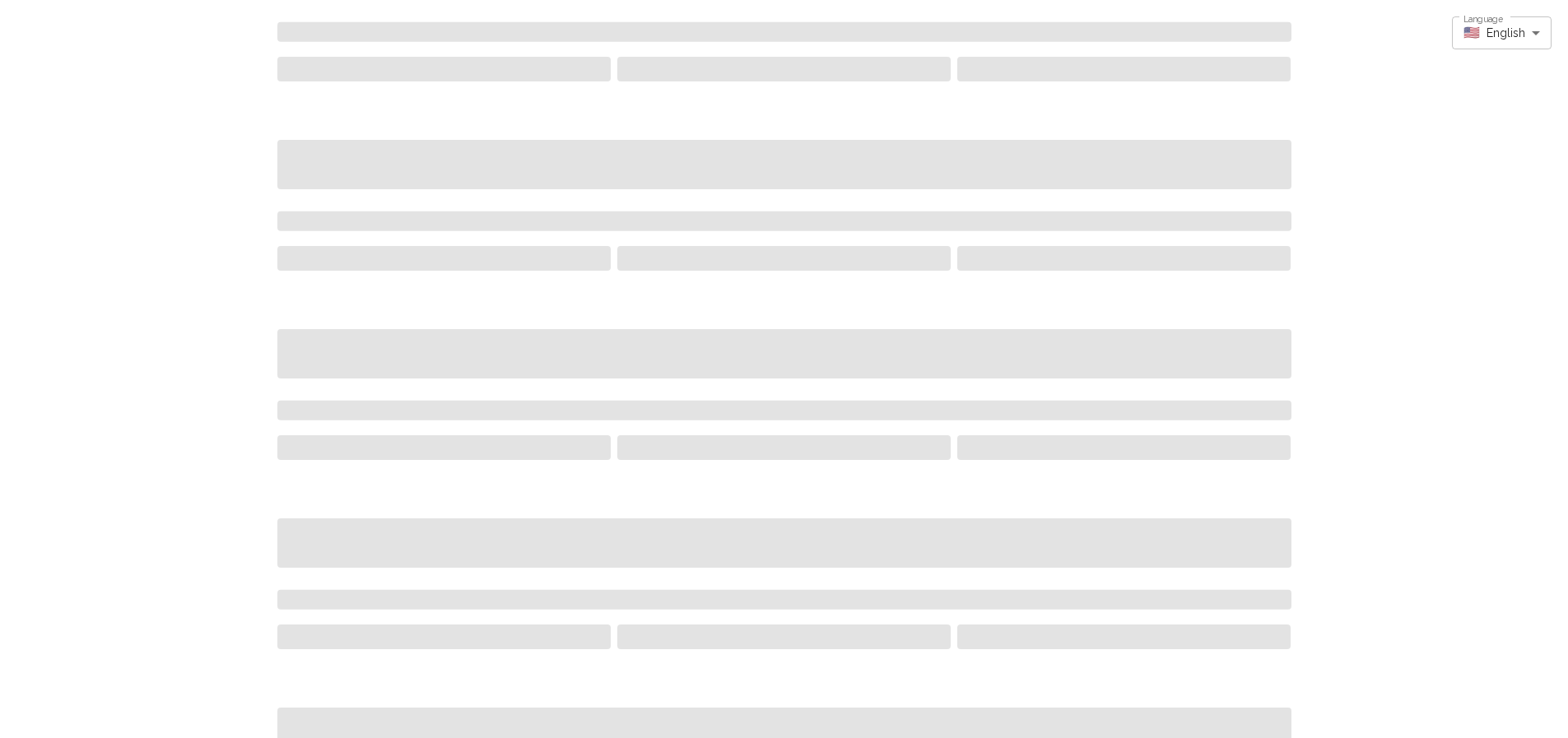
click at [1462, 164] on div at bounding box center [784, 204] width 1568 height 409
click at [1458, 133] on div at bounding box center [784, 204] width 1568 height 409
click at [1476, 54] on div "Language 🇺🇸 English en Language" at bounding box center [1502, 39] width 100 height 46
click at [1475, 53] on div "Language 🇺🇸 English en Language" at bounding box center [1502, 39] width 100 height 46
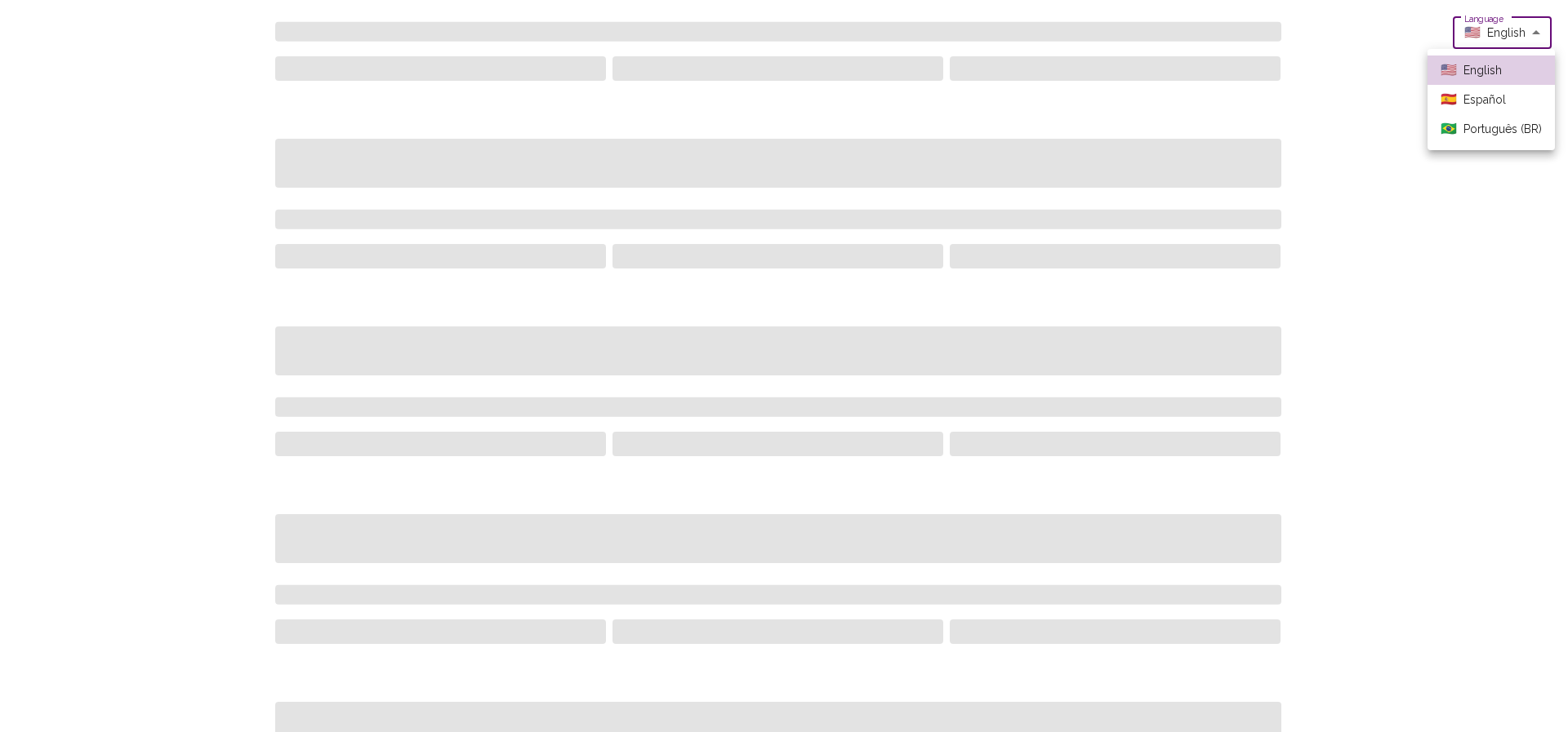
click at [1448, 31] on body "Language 🇺🇸 English en Language 🇺🇸 English 🇪🇸 Español 🇧🇷 Português (BR)" at bounding box center [784, 366] width 1568 height 732
